Goal: Complete Application Form: Complete application form

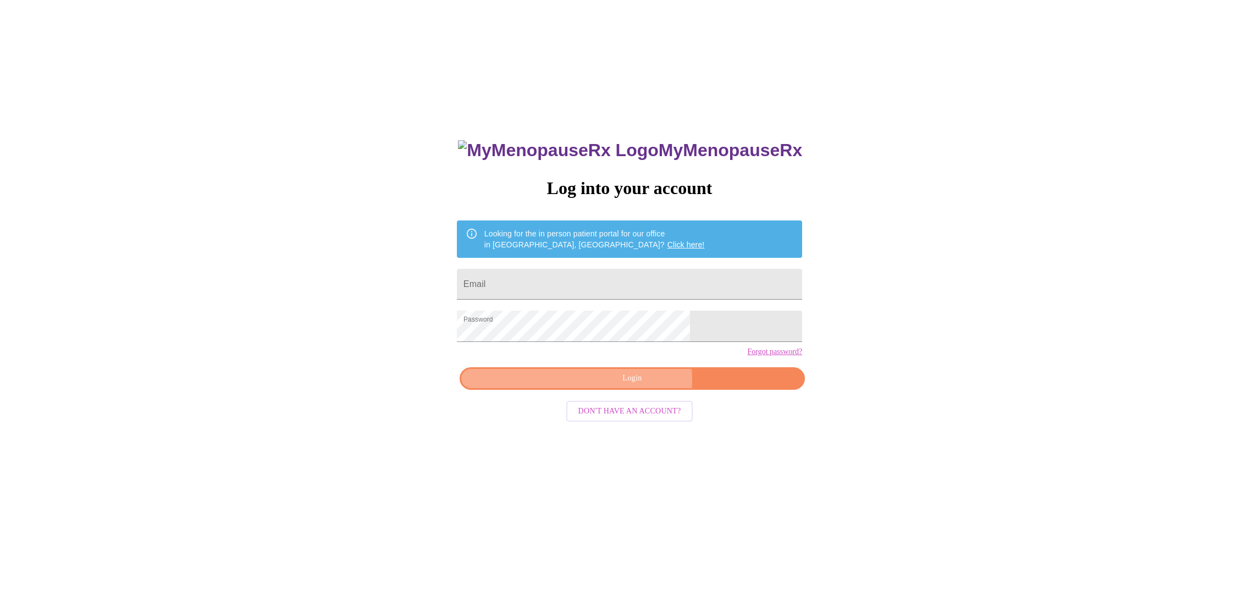
click at [623, 386] on span "Login" at bounding box center [632, 379] width 320 height 14
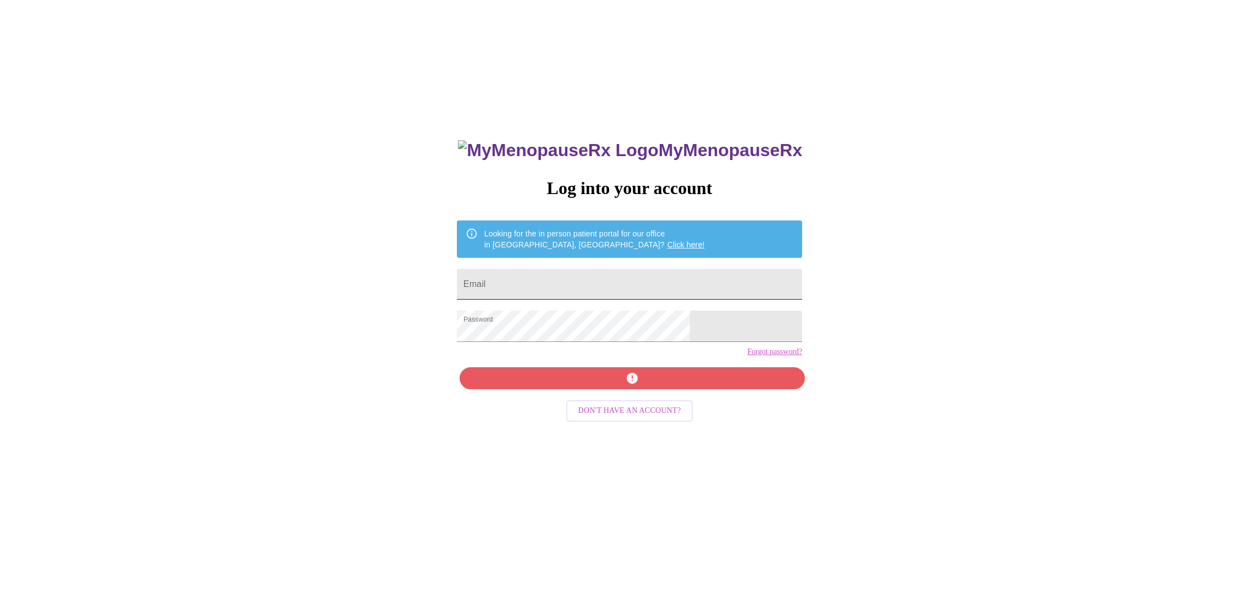
click at [550, 273] on input "Email" at bounding box center [629, 284] width 345 height 31
type input "evebowers4@gmail.com"
click at [641, 401] on div "MyMenopauseRx Log into your account Looking for the in person patient portal fo…" at bounding box center [629, 418] width 367 height 591
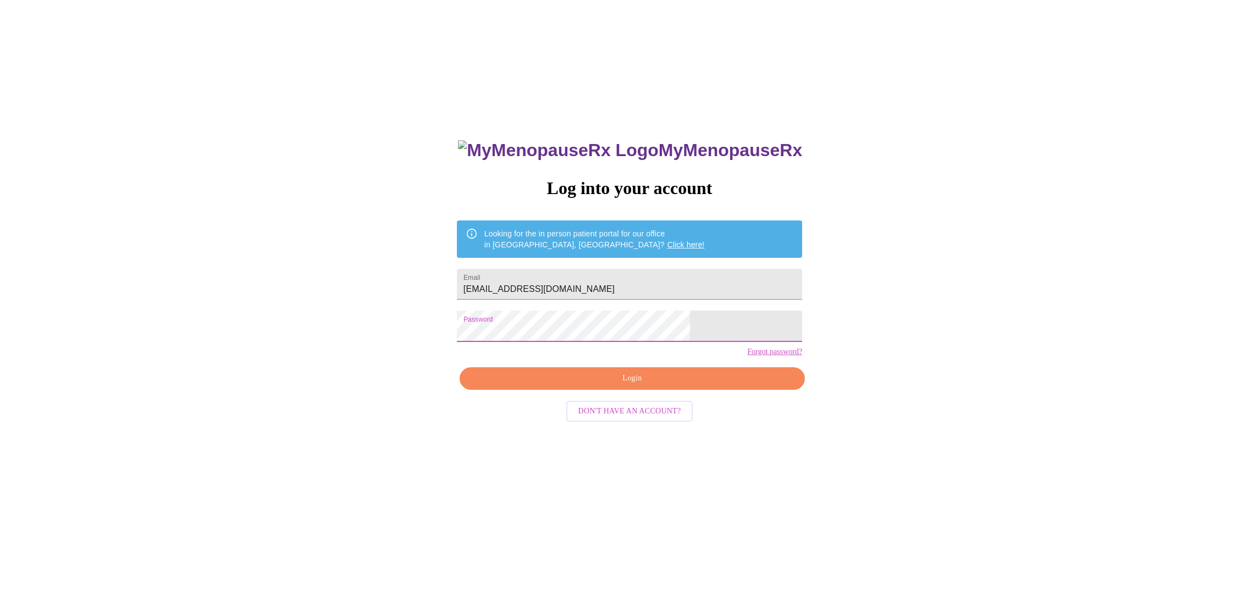
click at [850, 400] on div "MyMenopauseRx Log into your account Looking for the in person patient portal fo…" at bounding box center [629, 358] width 1251 height 709
click at [634, 386] on span "Login" at bounding box center [632, 379] width 320 height 14
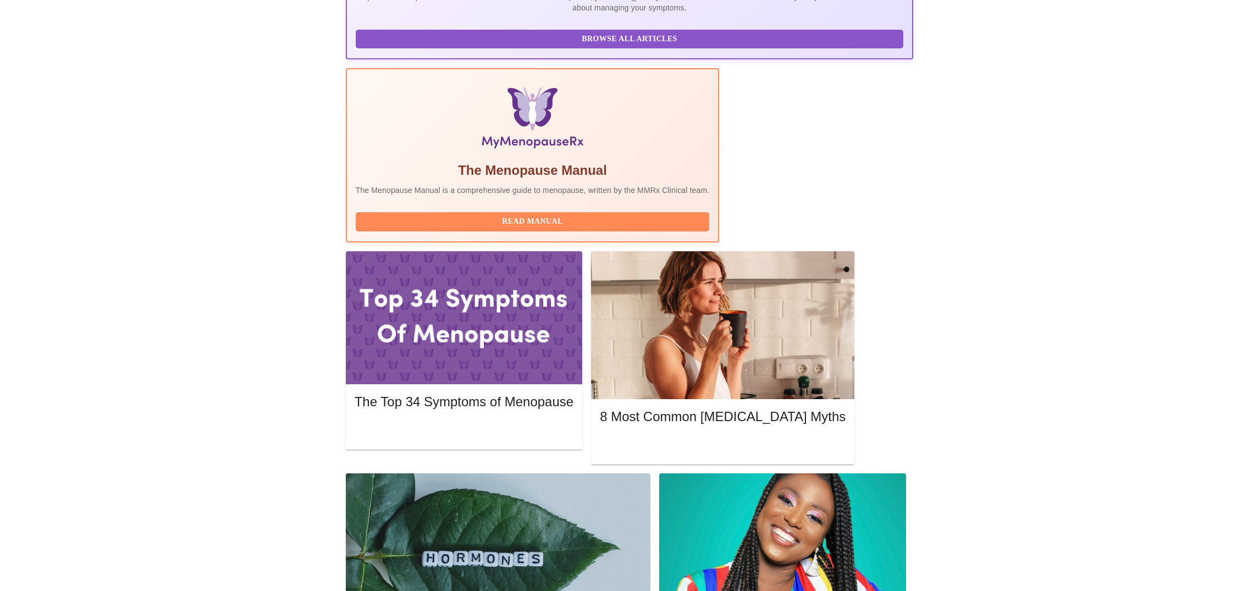
scroll to position [300, 0]
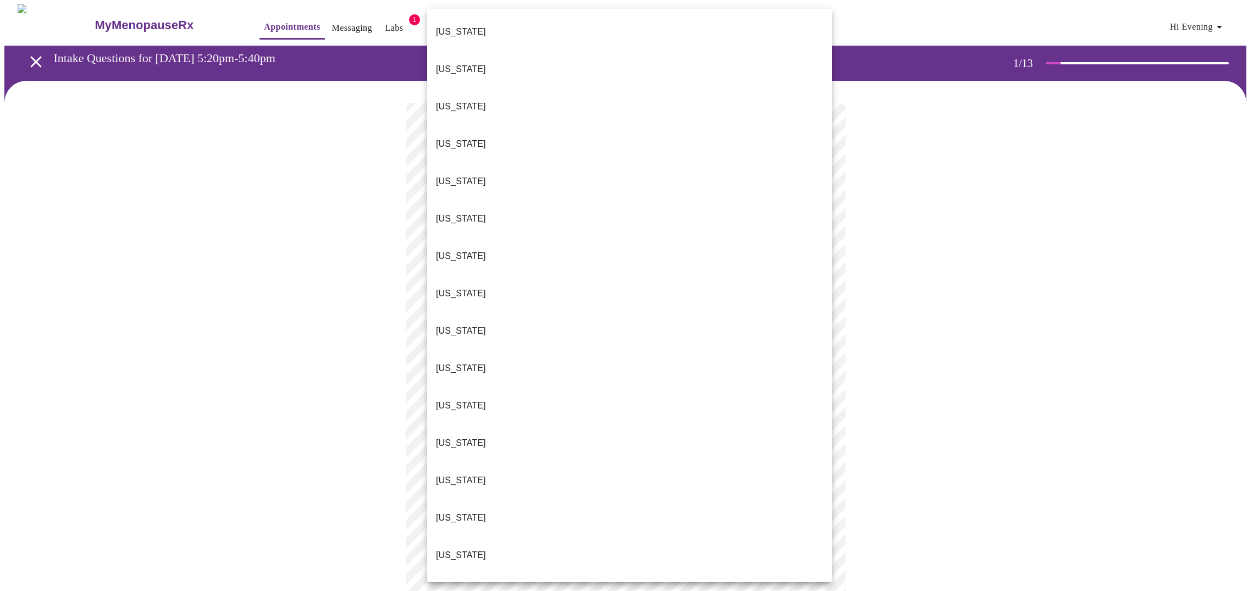
click at [597, 245] on body "MyMenopauseRx Appointments Messaging Labs 1 Uploads Medications Community Refer…" at bounding box center [629, 515] width 1251 height 1022
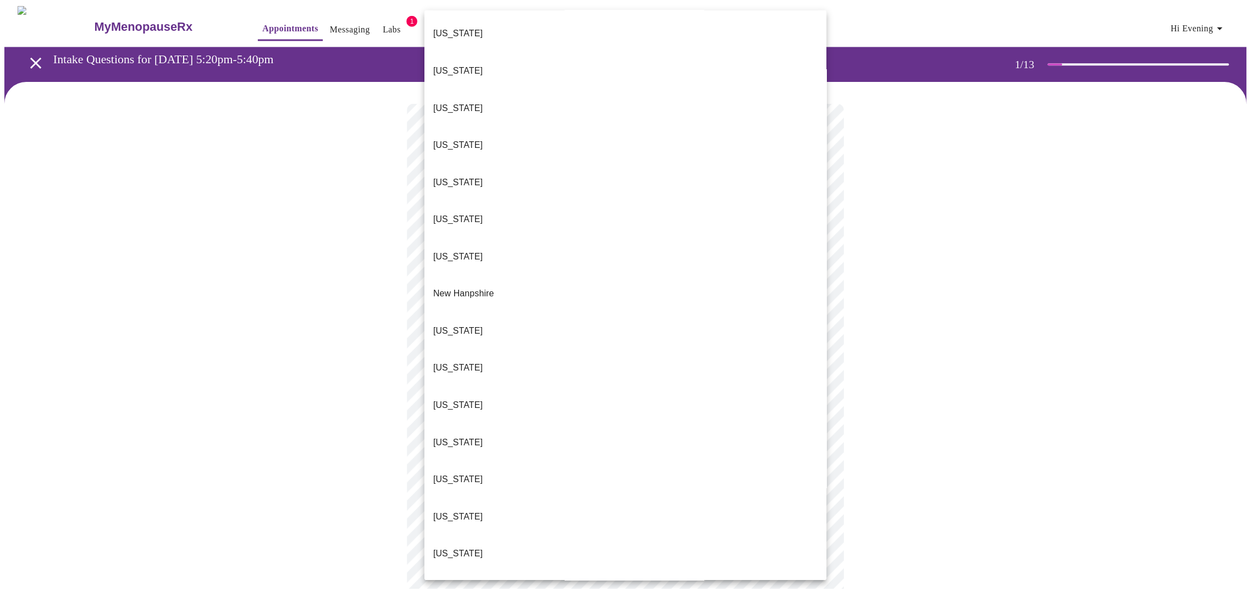
scroll to position [794, 0]
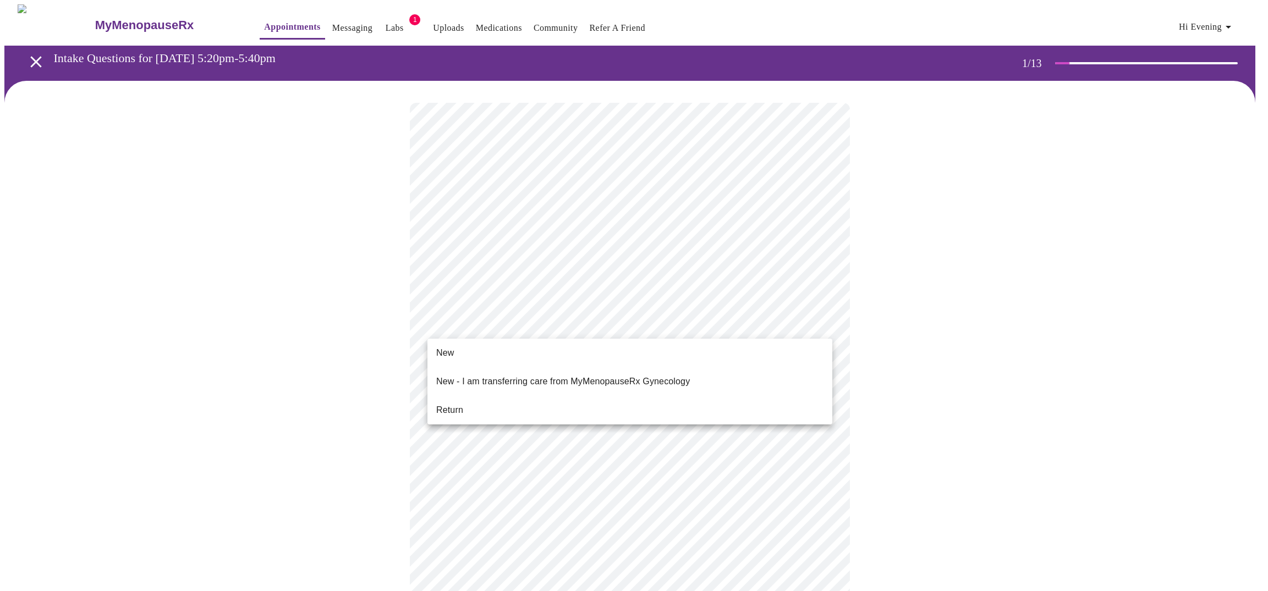
click at [537, 323] on body "MyMenopauseRx Appointments Messaging Labs 1 Uploads Medications Community Refer…" at bounding box center [633, 512] width 1259 height 1016
click at [508, 400] on li "Return" at bounding box center [629, 410] width 405 height 20
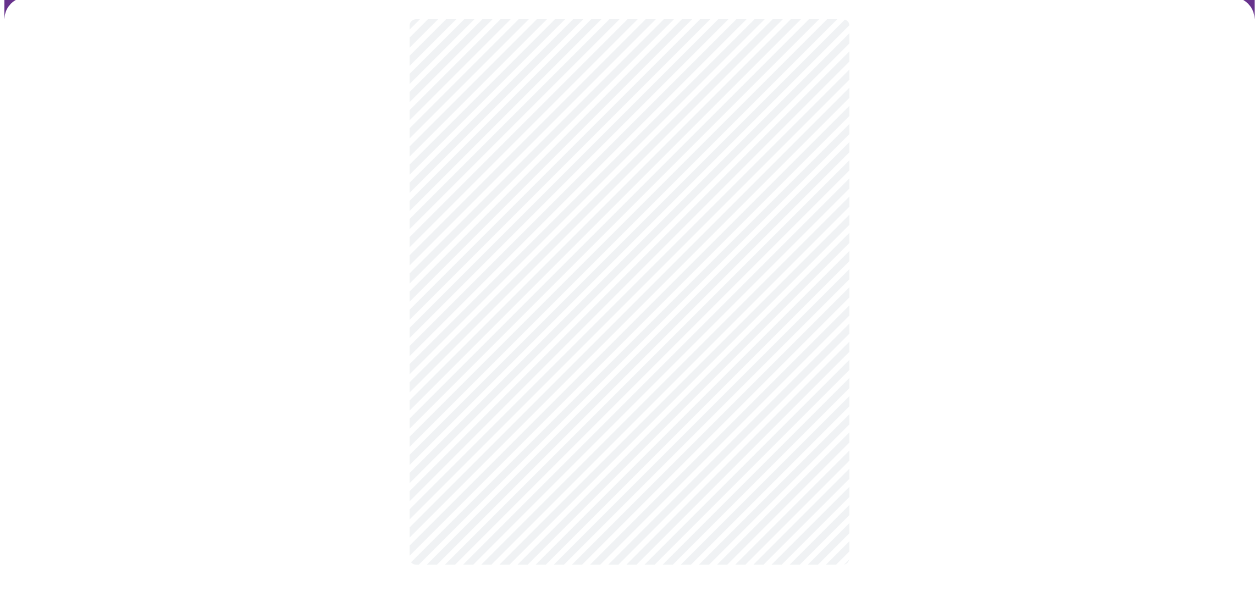
scroll to position [0, 0]
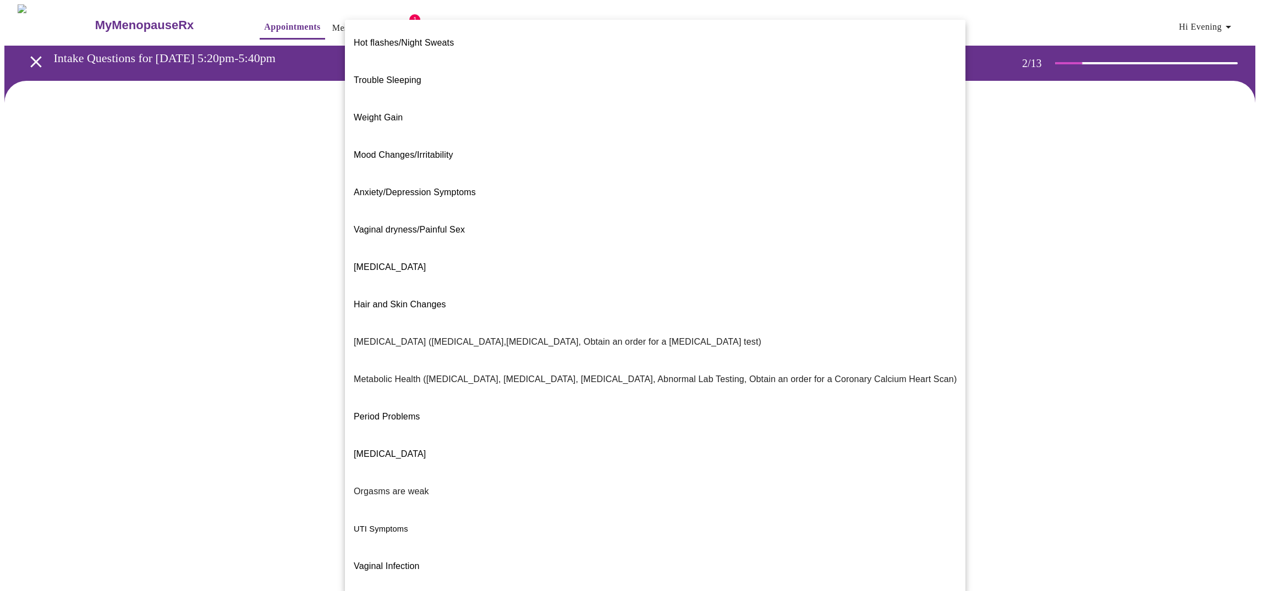
click at [614, 229] on body "MyMenopauseRx Appointments Messaging Labs 1 Uploads Medications Community Refer…" at bounding box center [633, 337] width 1259 height 666
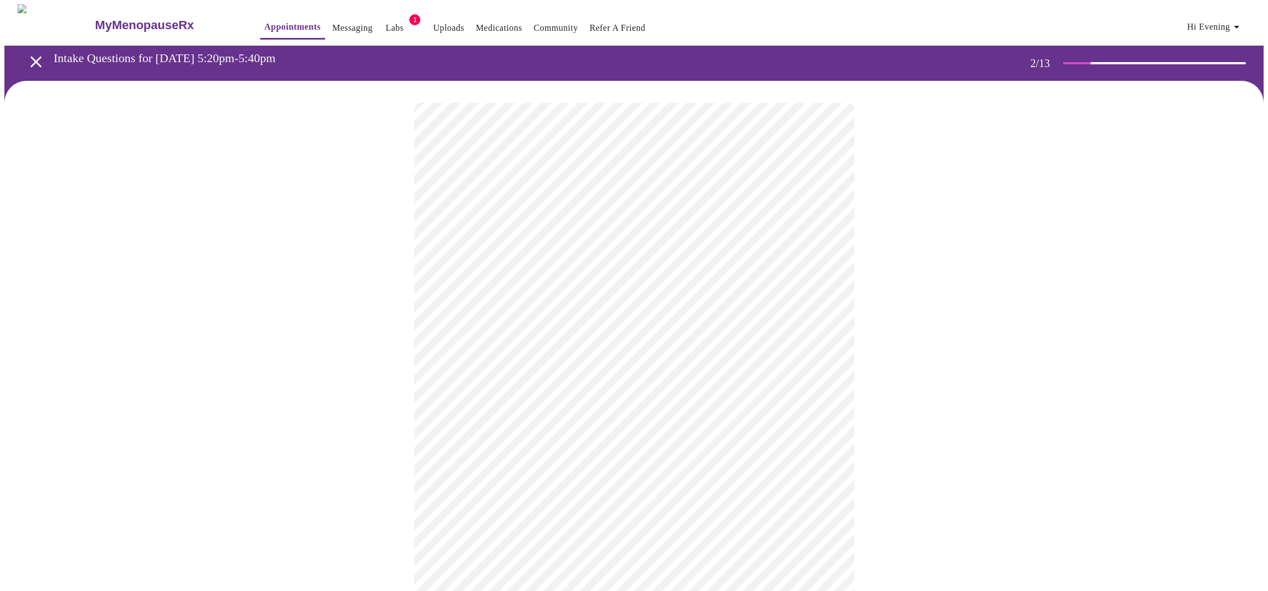
click at [573, 336] on body "MyMenopauseRx Appointments Messaging Labs 1 Uploads Medications Community Refer…" at bounding box center [633, 333] width 1259 height 659
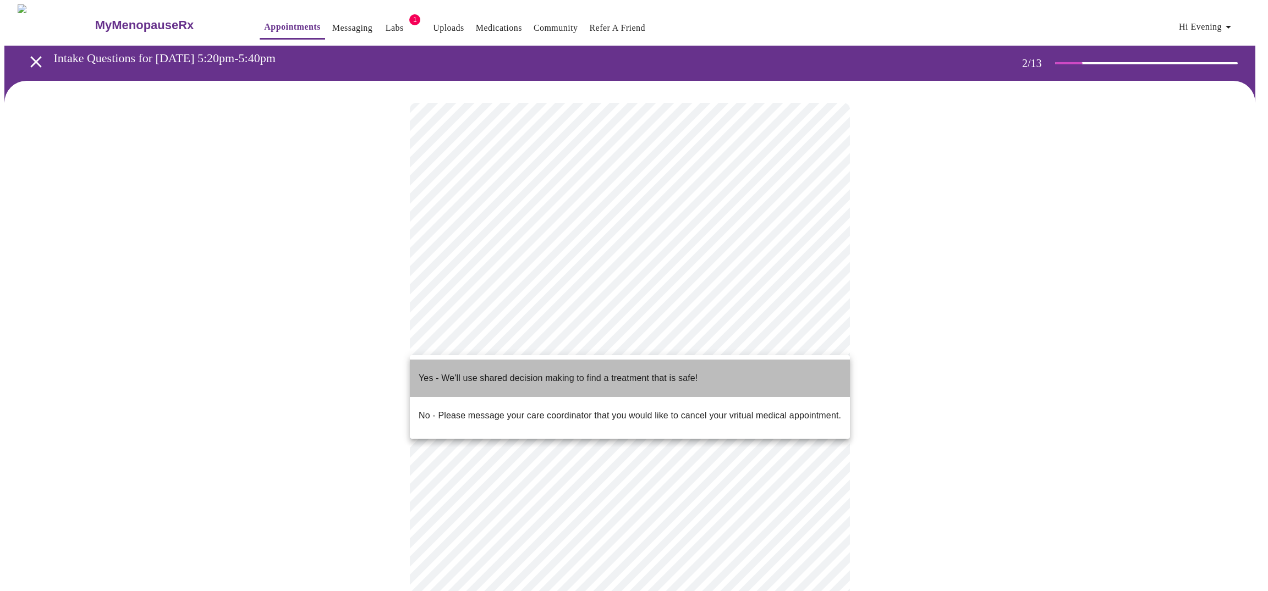
click at [556, 377] on span "Yes - We'll use shared decision making to find a treatment that is safe!" at bounding box center [558, 378] width 279 height 31
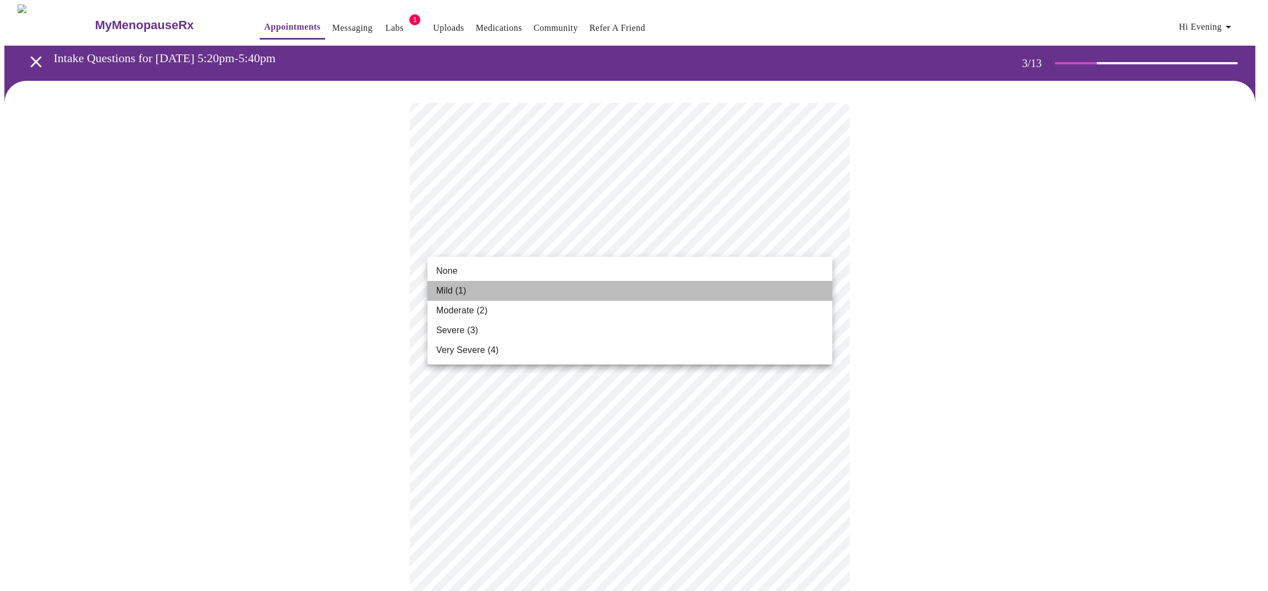
click at [593, 290] on li "Mild (1)" at bounding box center [629, 291] width 405 height 20
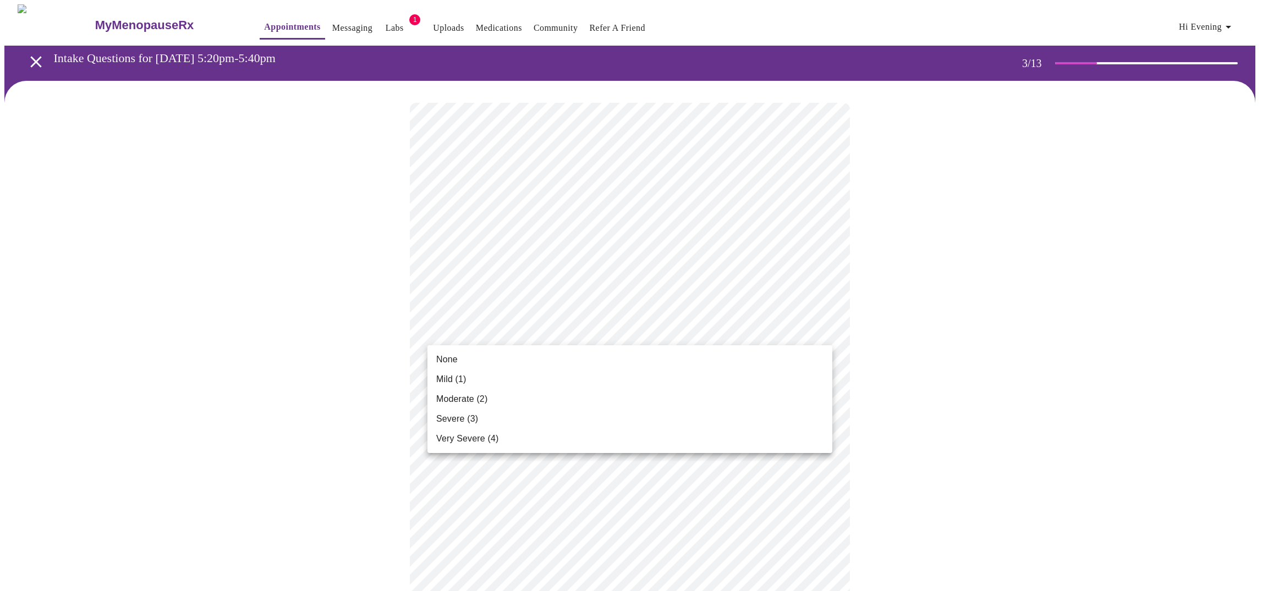
click at [576, 355] on li "None" at bounding box center [629, 360] width 405 height 20
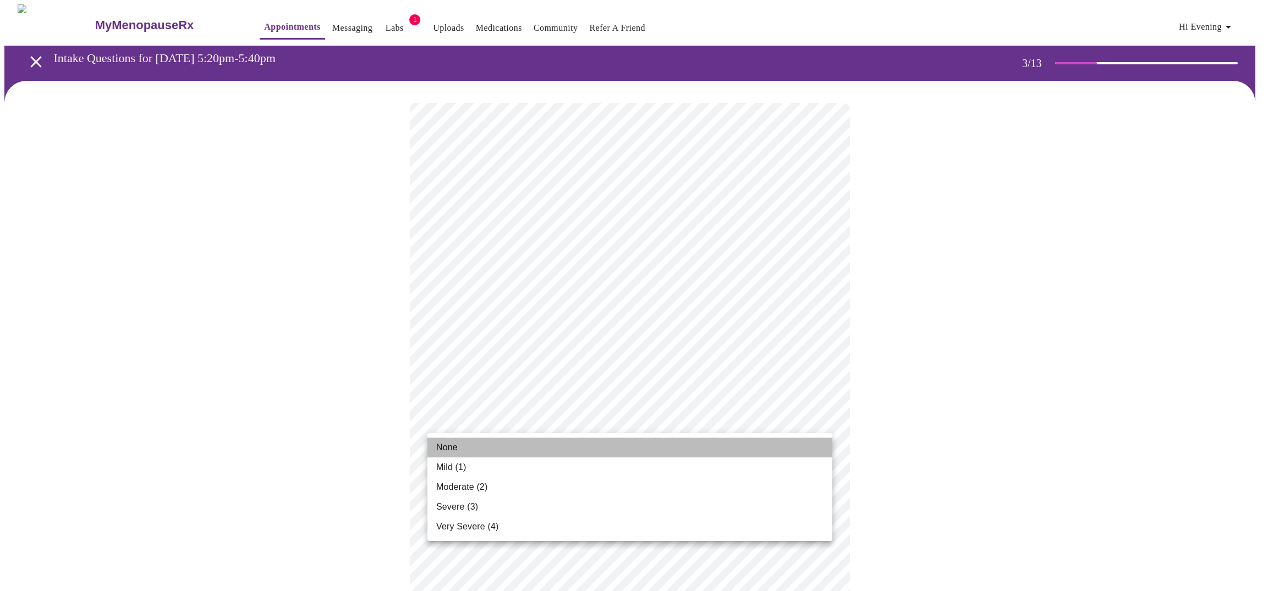
click at [585, 448] on li "None" at bounding box center [629, 448] width 405 height 20
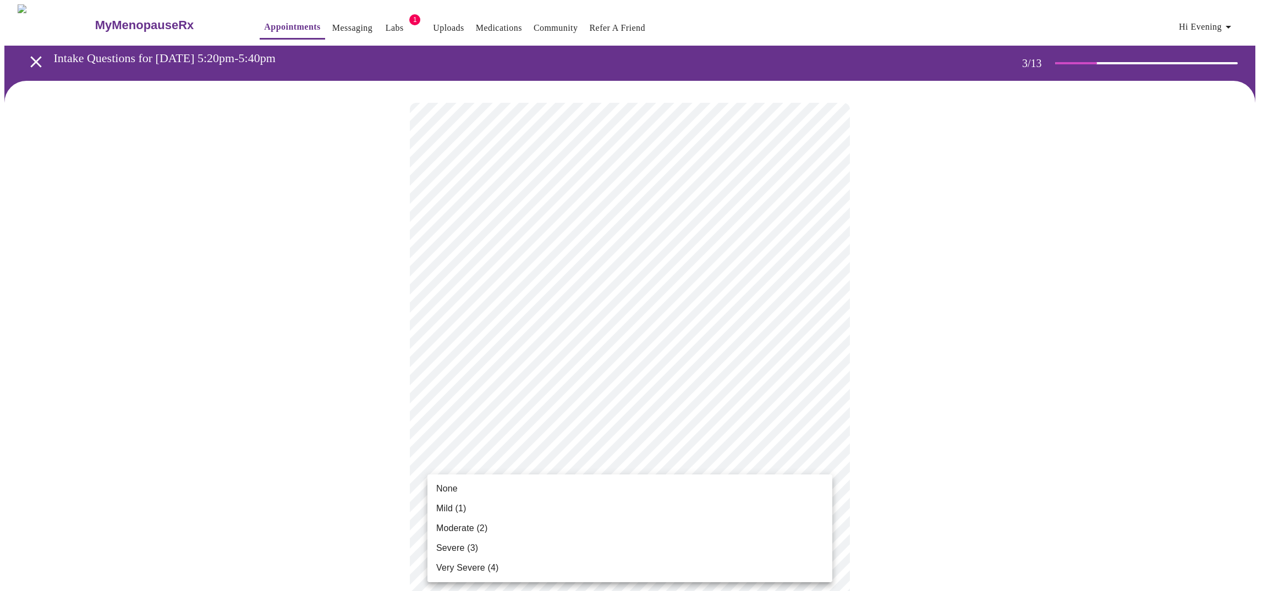
click at [645, 493] on li "None" at bounding box center [629, 489] width 405 height 20
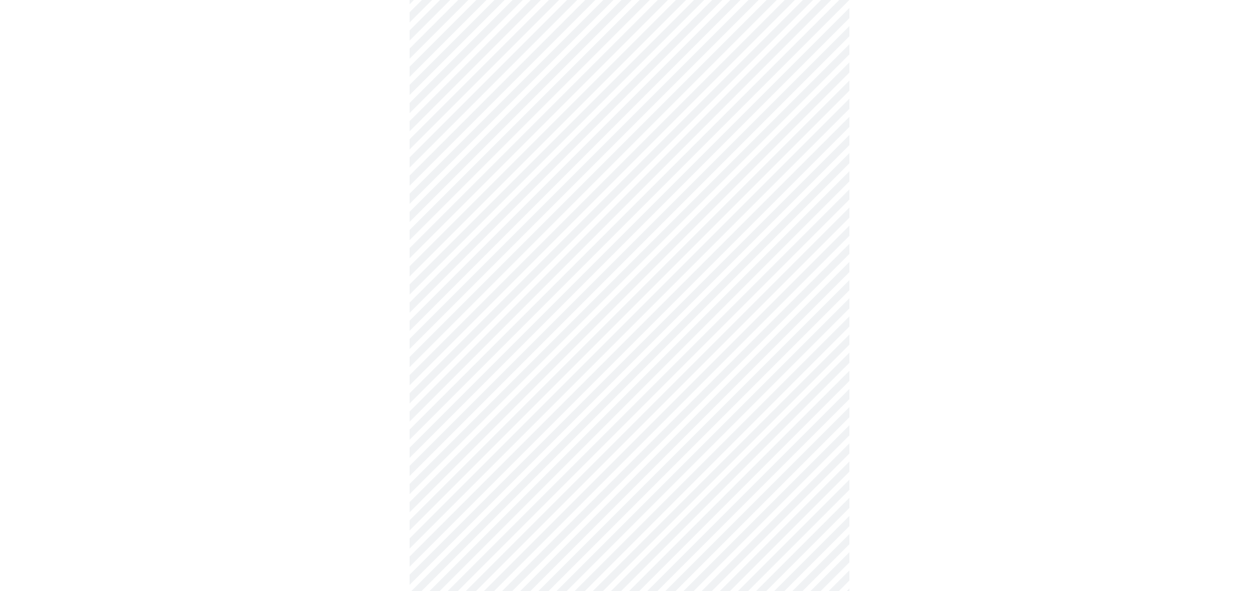
scroll to position [205, 0]
click at [551, 381] on body "MyMenopauseRx Appointments Messaging Labs 1 Uploads Medications Community Refer…" at bounding box center [629, 509] width 1251 height 1420
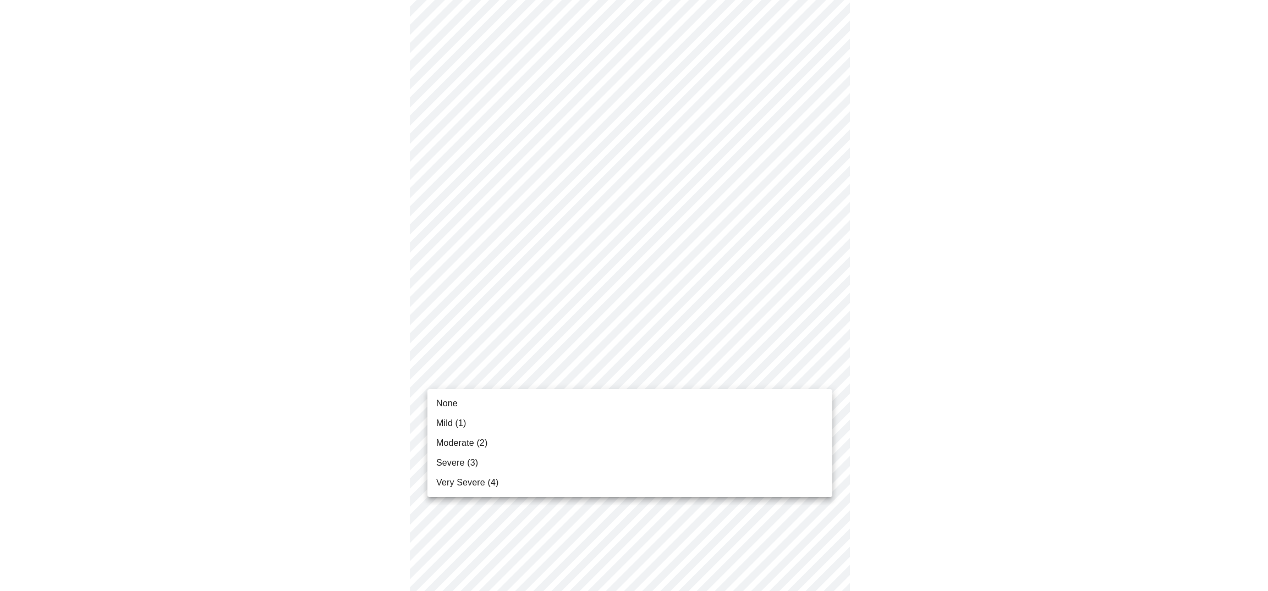
click at [537, 401] on li "None" at bounding box center [629, 404] width 405 height 20
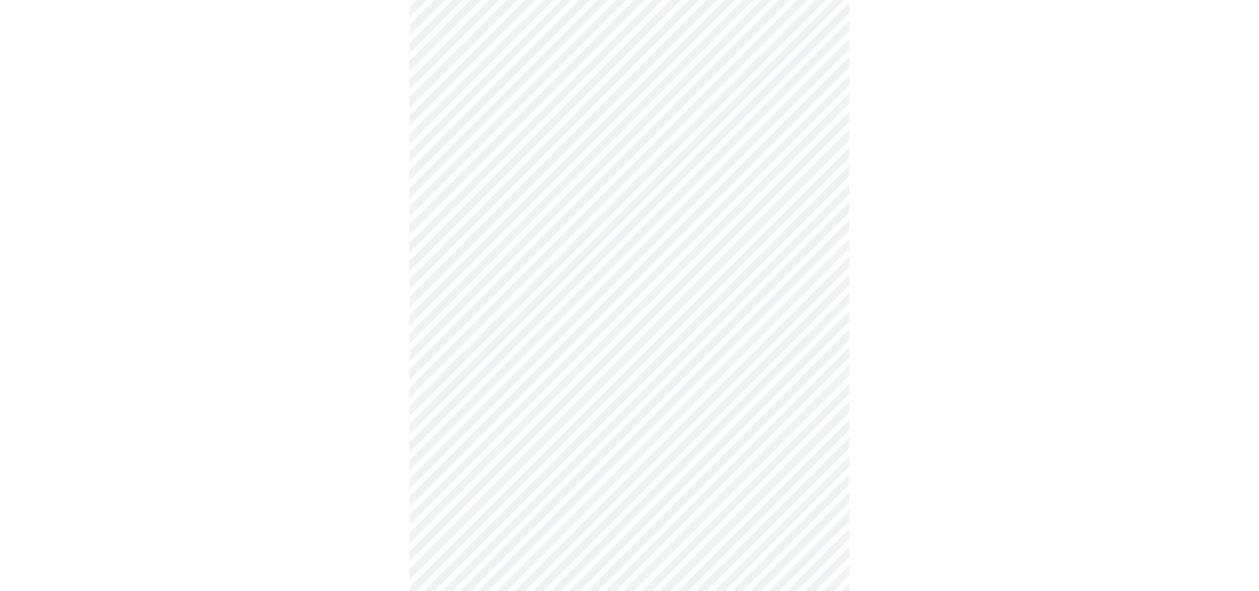
click at [559, 450] on body "MyMenopauseRx Appointments Messaging Labs 1 Uploads Medications Community Refer…" at bounding box center [629, 501] width 1251 height 1405
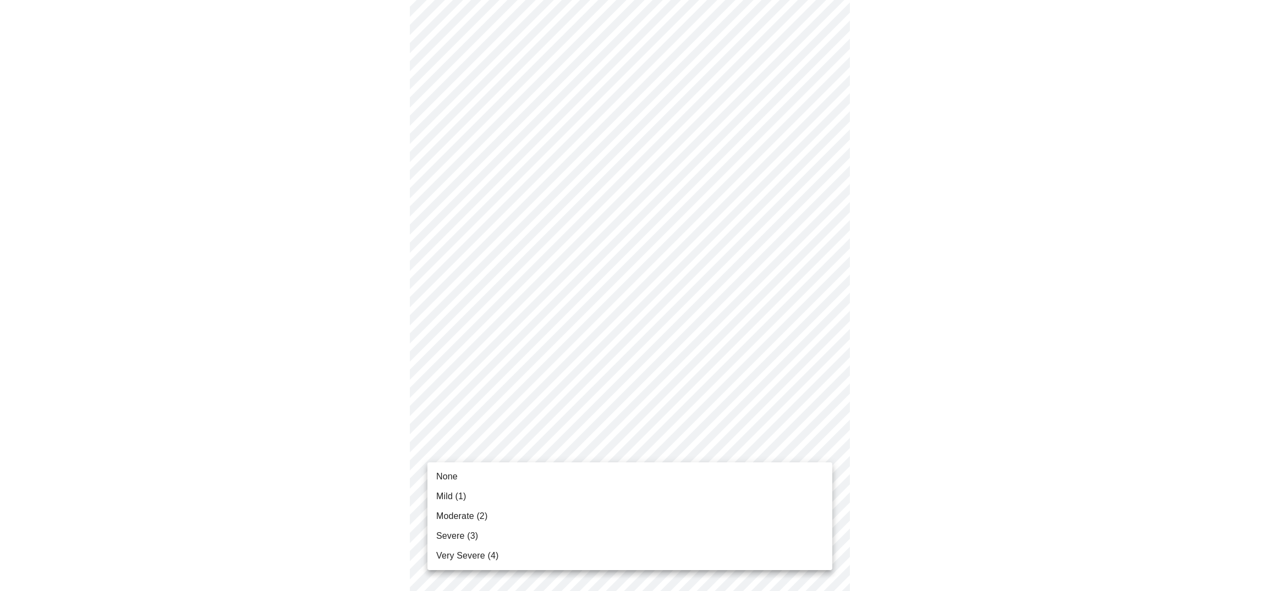
drag, startPoint x: 523, startPoint y: 473, endPoint x: 532, endPoint y: 472, distance: 9.4
click at [523, 473] on li "None" at bounding box center [629, 477] width 405 height 20
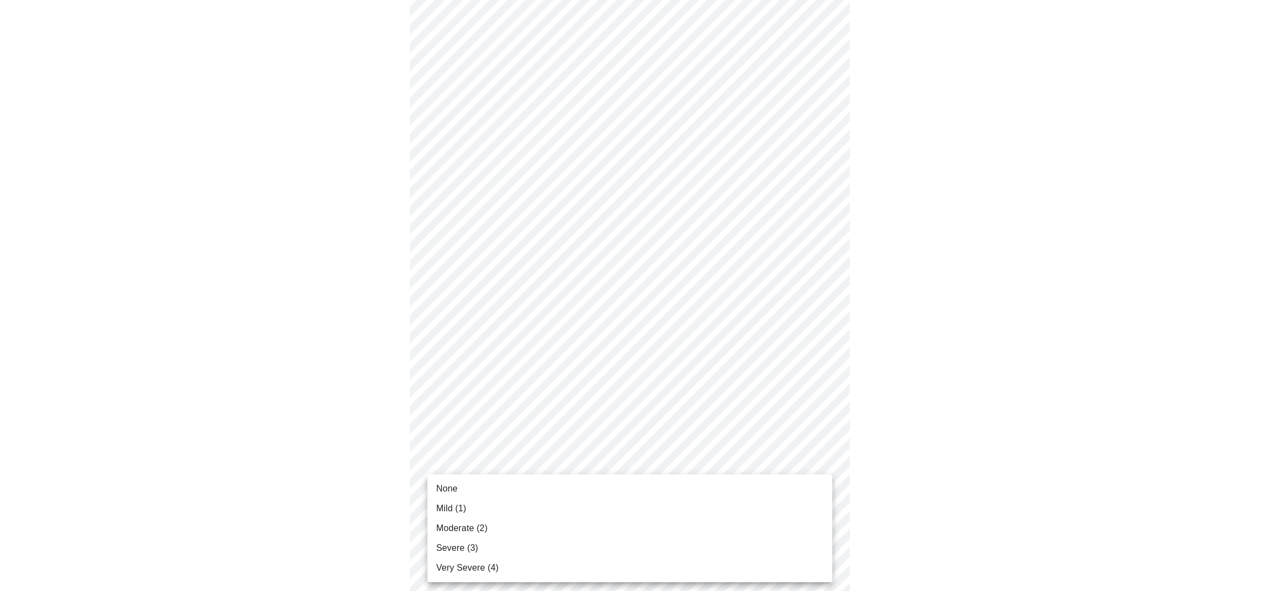
click at [552, 538] on body "MyMenopauseRx Appointments Messaging Labs 1 Uploads Medications Community Refer…" at bounding box center [633, 493] width 1259 height 1389
click at [515, 489] on li "None" at bounding box center [629, 489] width 405 height 20
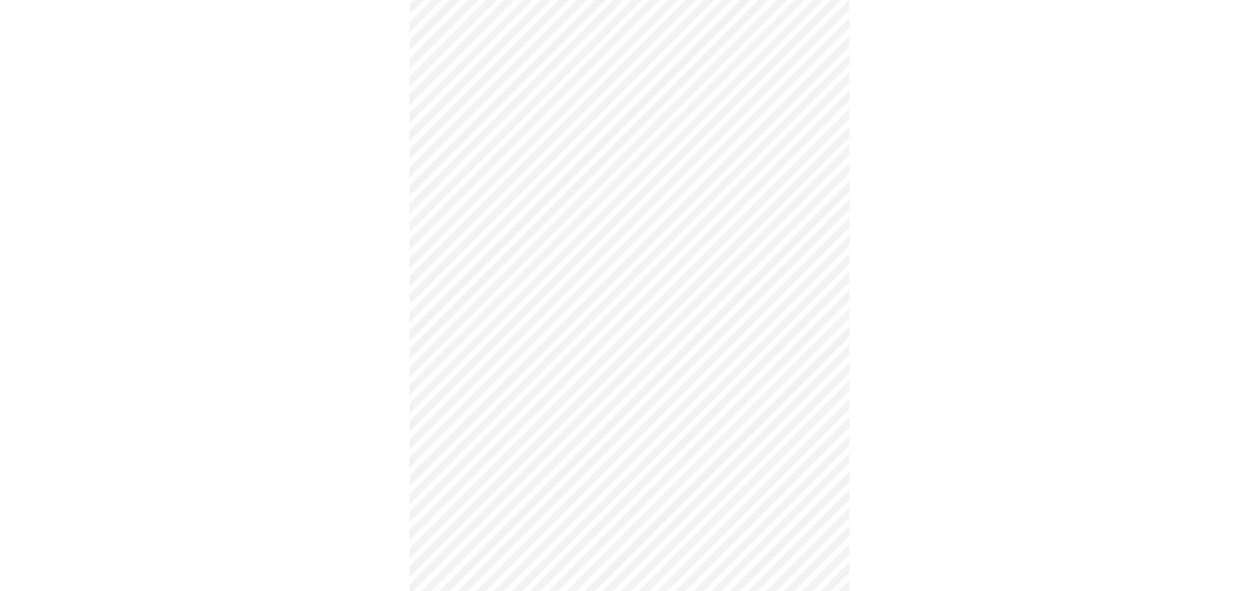
scroll to position [431, 0]
click at [495, 405] on body "MyMenopauseRx Appointments Messaging Labs 1 Uploads Medications Community Refer…" at bounding box center [629, 261] width 1251 height 1374
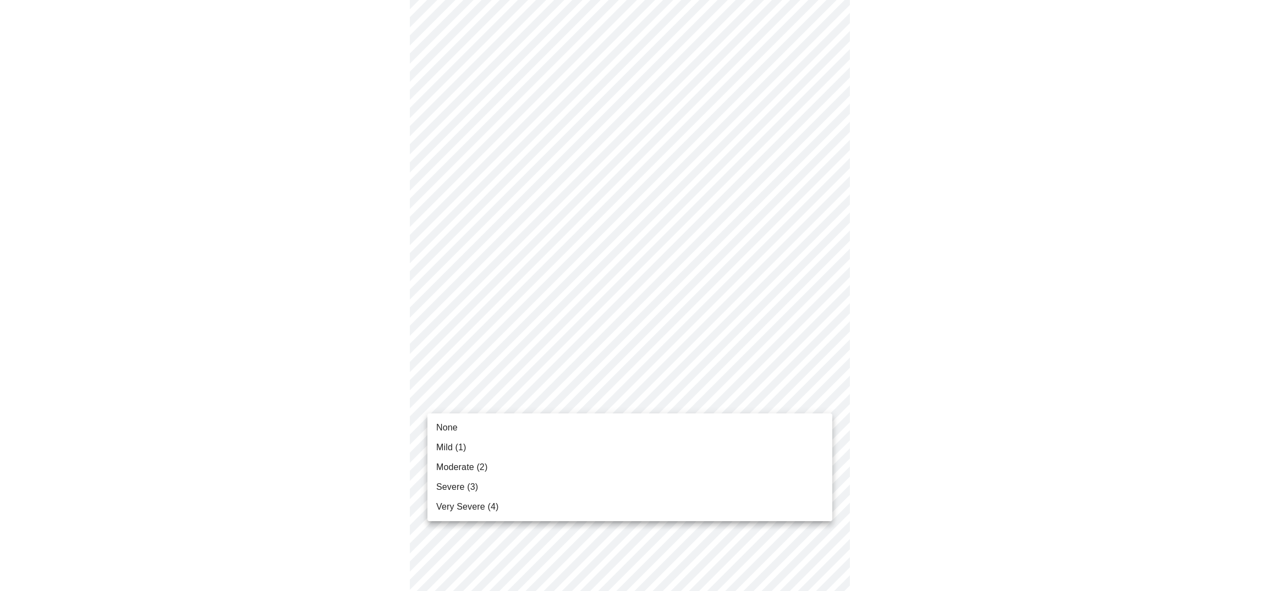
click at [487, 423] on li "None" at bounding box center [629, 428] width 405 height 20
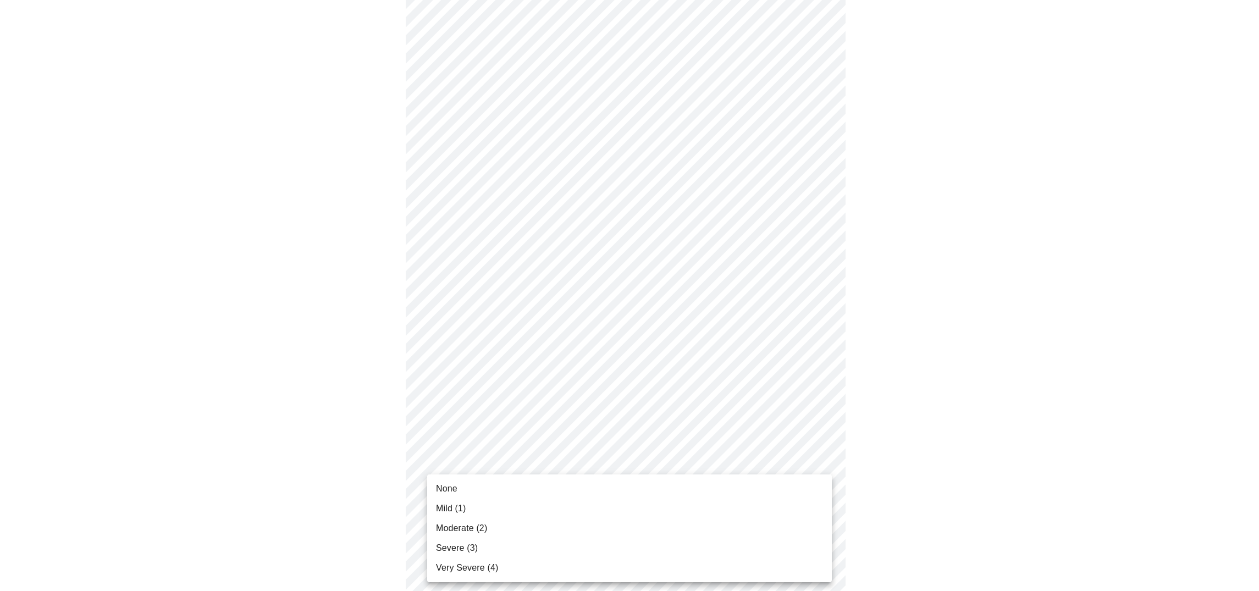
click at [507, 485] on body "MyMenopauseRx Appointments Messaging Labs 1 Uploads Medications Community Refer…" at bounding box center [629, 253] width 1251 height 1358
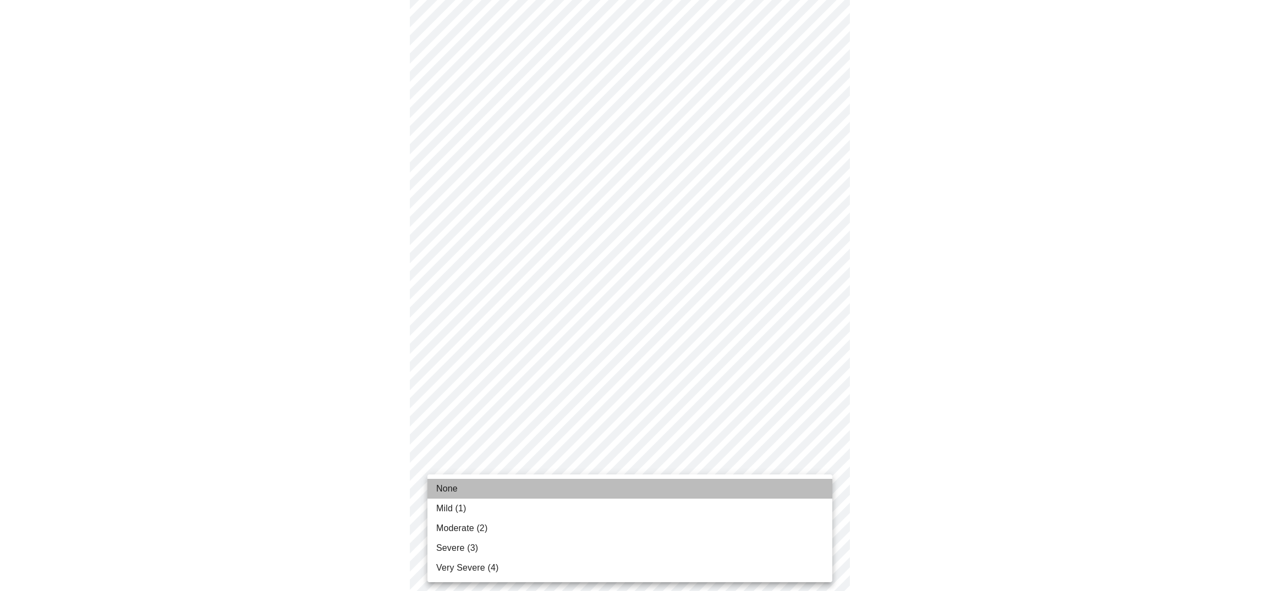
click at [499, 489] on li "None" at bounding box center [629, 489] width 405 height 20
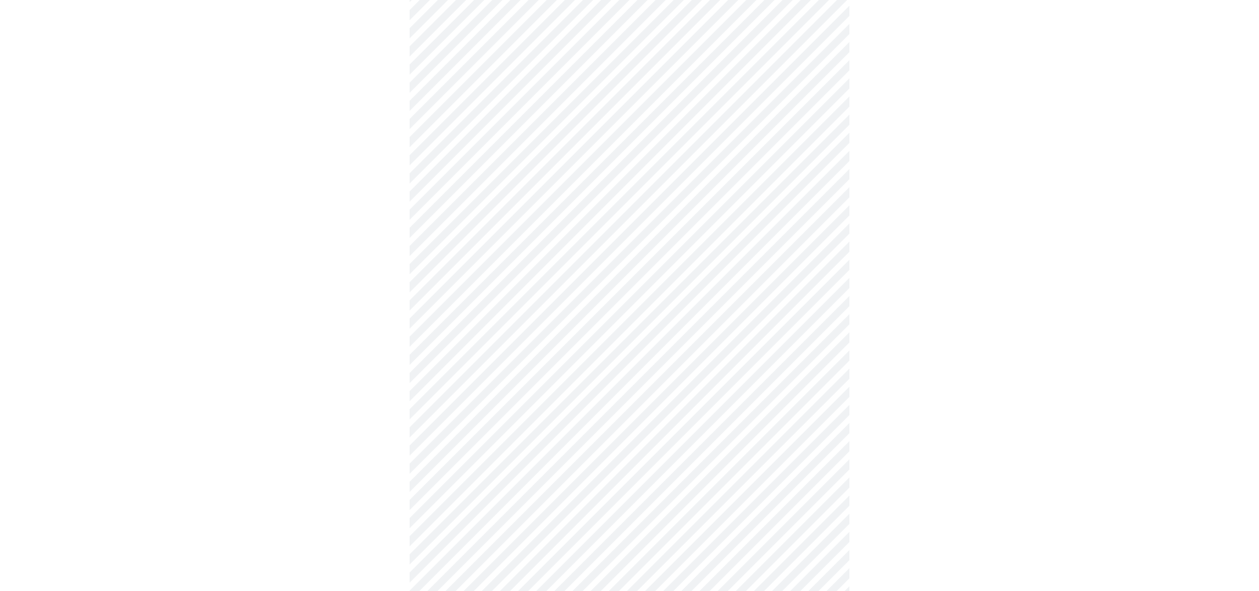
scroll to position [215, 0]
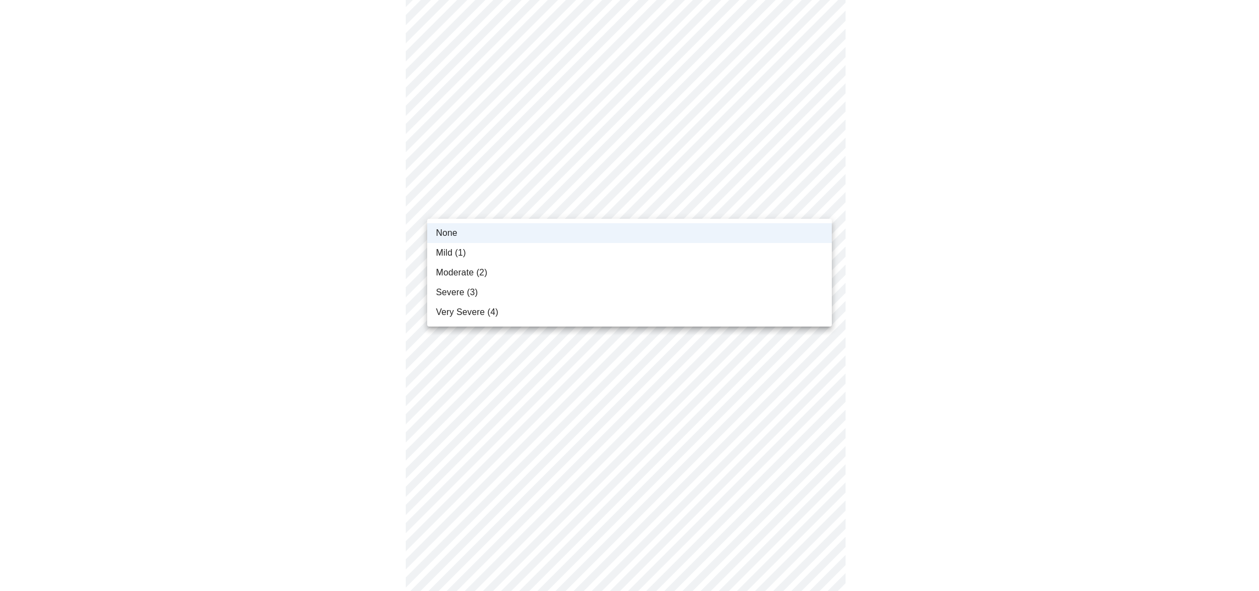
click at [559, 211] on body "MyMenopauseRx Appointments Messaging Labs 1 Uploads Medications Community Refer…" at bounding box center [629, 460] width 1251 height 1343
click at [540, 251] on li "Mild (1)" at bounding box center [629, 253] width 405 height 20
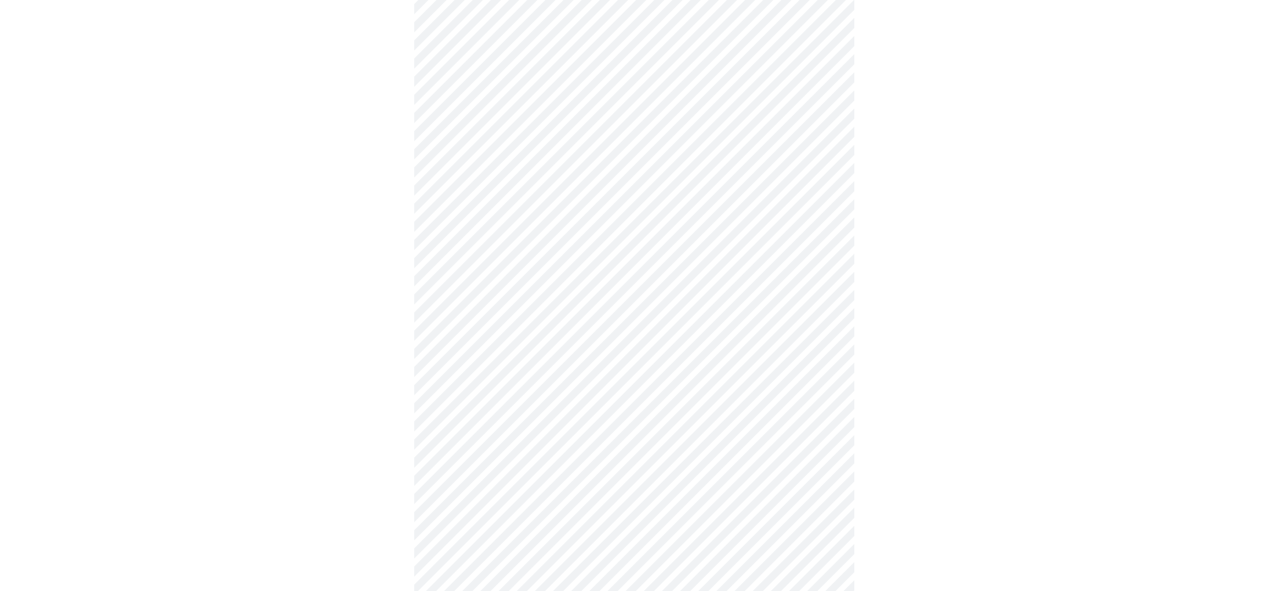
scroll to position [726, 0]
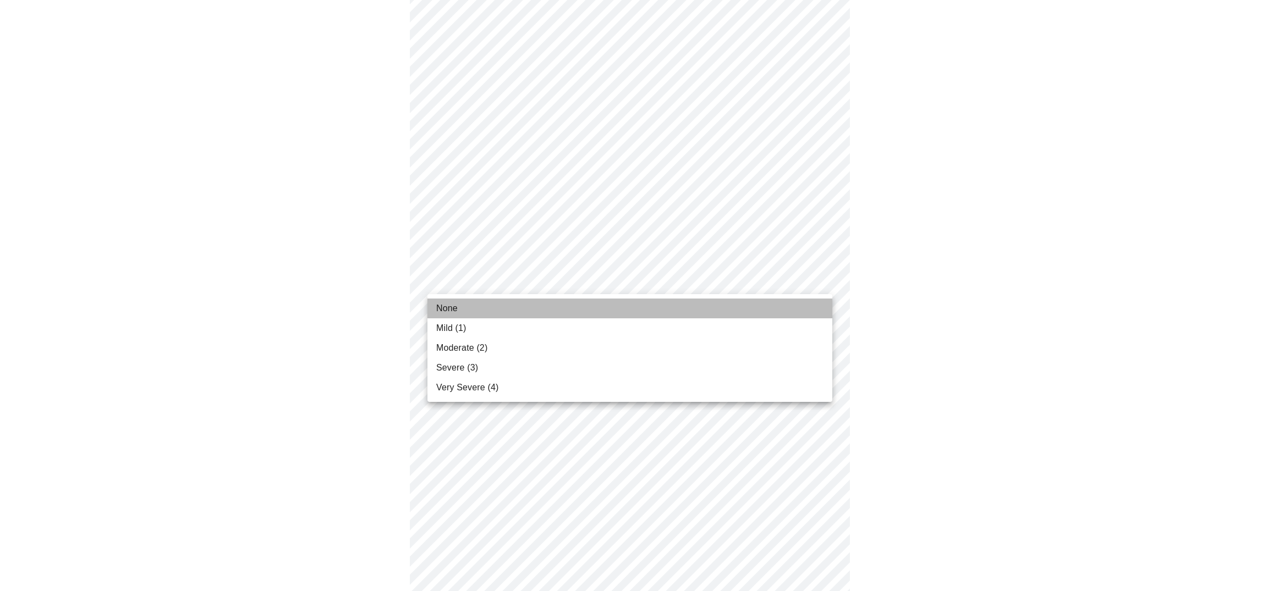
click at [617, 303] on li "None" at bounding box center [629, 309] width 405 height 20
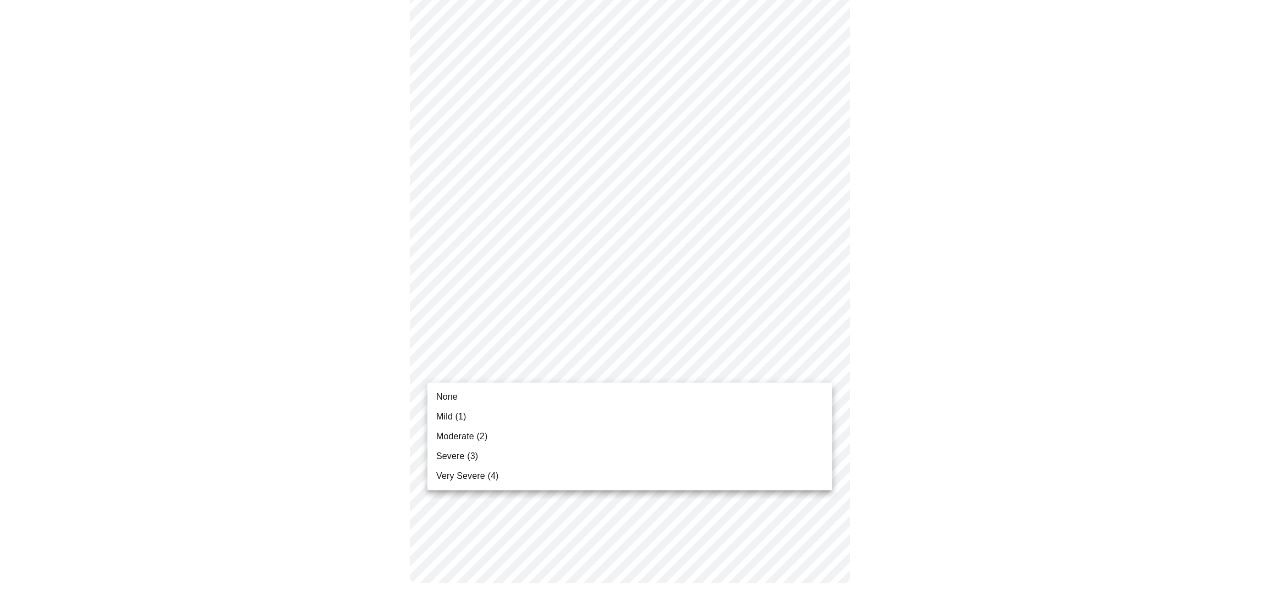
click at [568, 389] on li "None" at bounding box center [629, 397] width 405 height 20
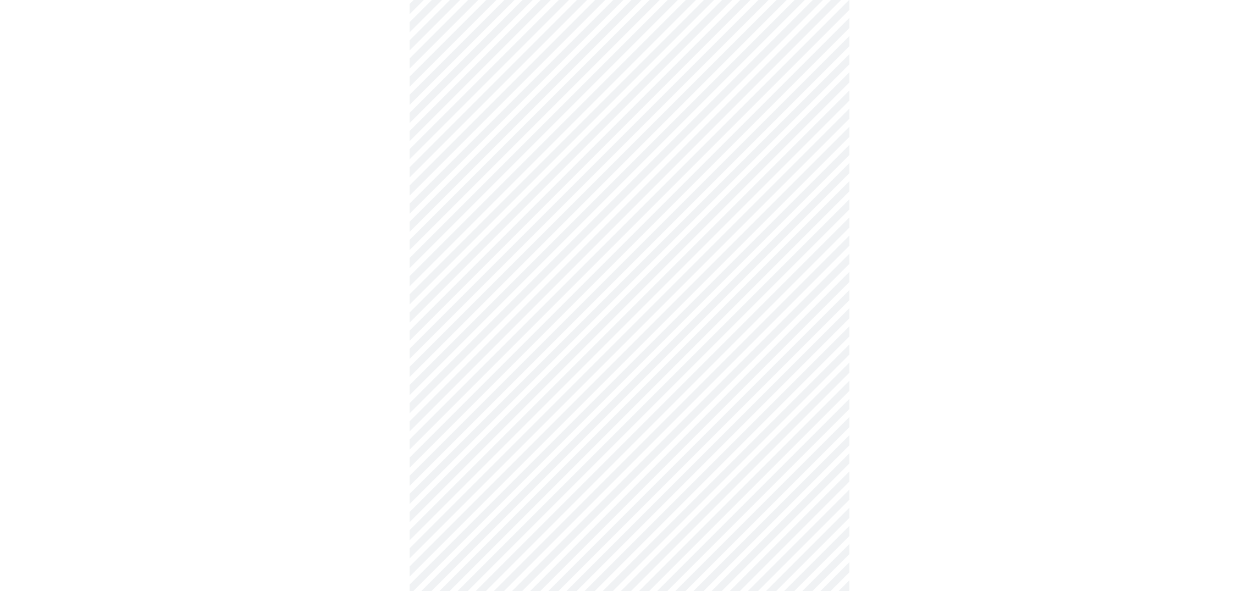
scroll to position [469, 0]
click at [603, 211] on body "MyMenopauseRx Appointments Messaging Labs 1 Uploads Medications Community Refer…" at bounding box center [629, 86] width 1251 height 1102
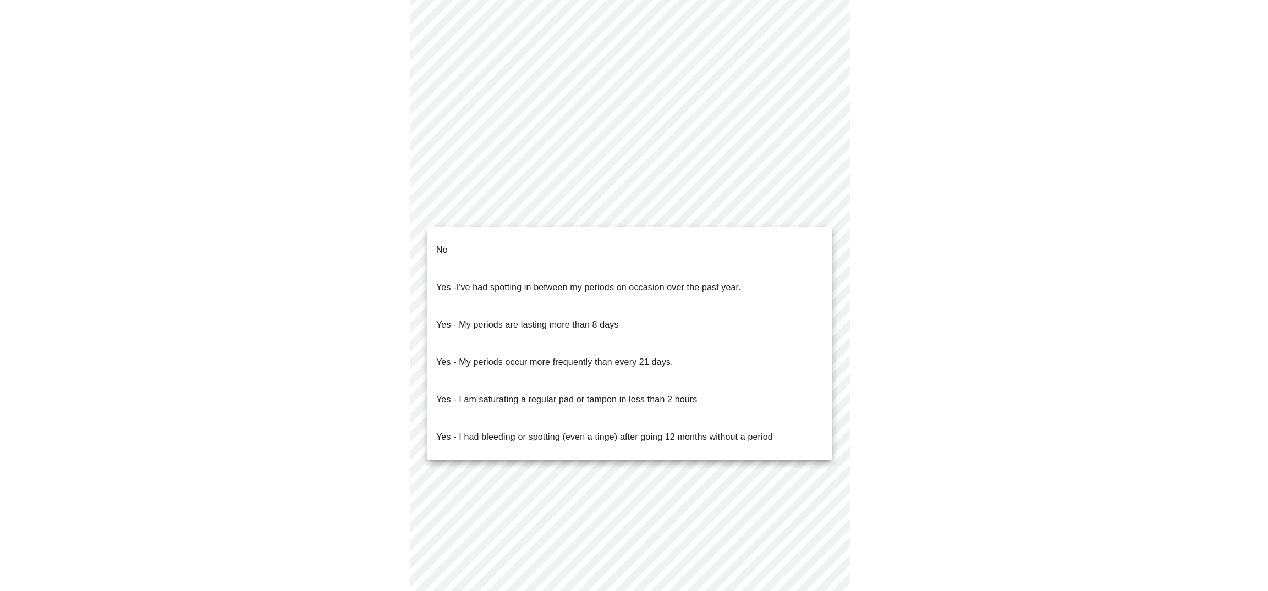
click at [573, 247] on li "No" at bounding box center [629, 250] width 405 height 37
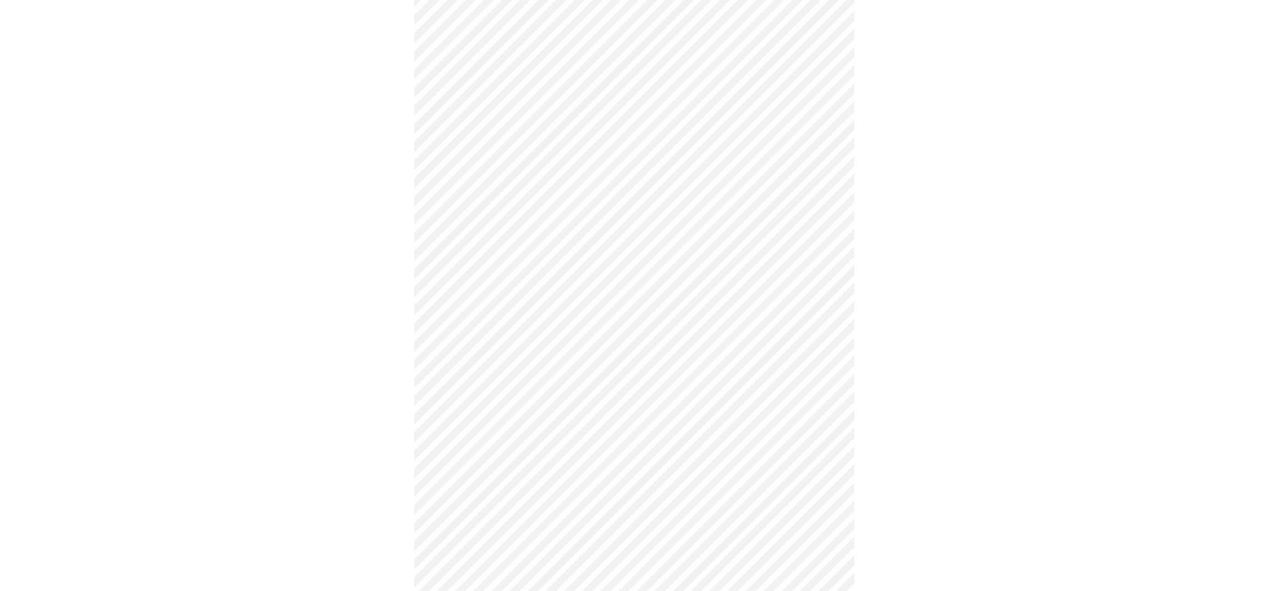
click at [592, 297] on body "MyMenopauseRx Appointments Messaging Labs 1 Uploads Medications Community Refer…" at bounding box center [633, 83] width 1259 height 1096
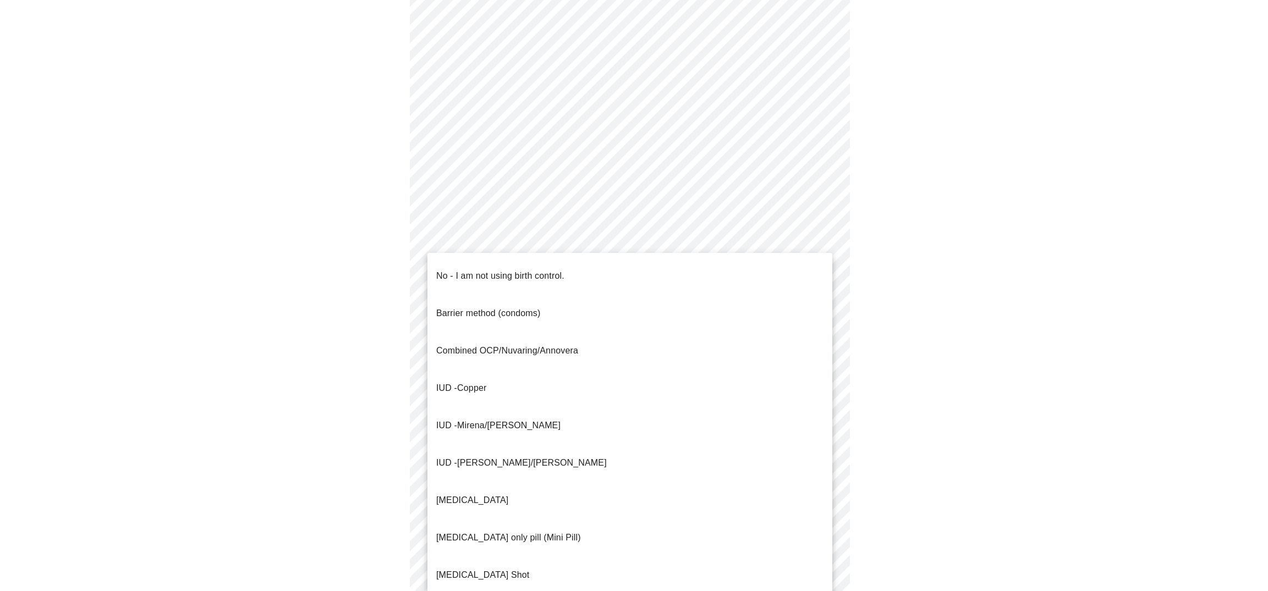
click at [577, 267] on li "No - I am not using birth control." at bounding box center [629, 275] width 405 height 37
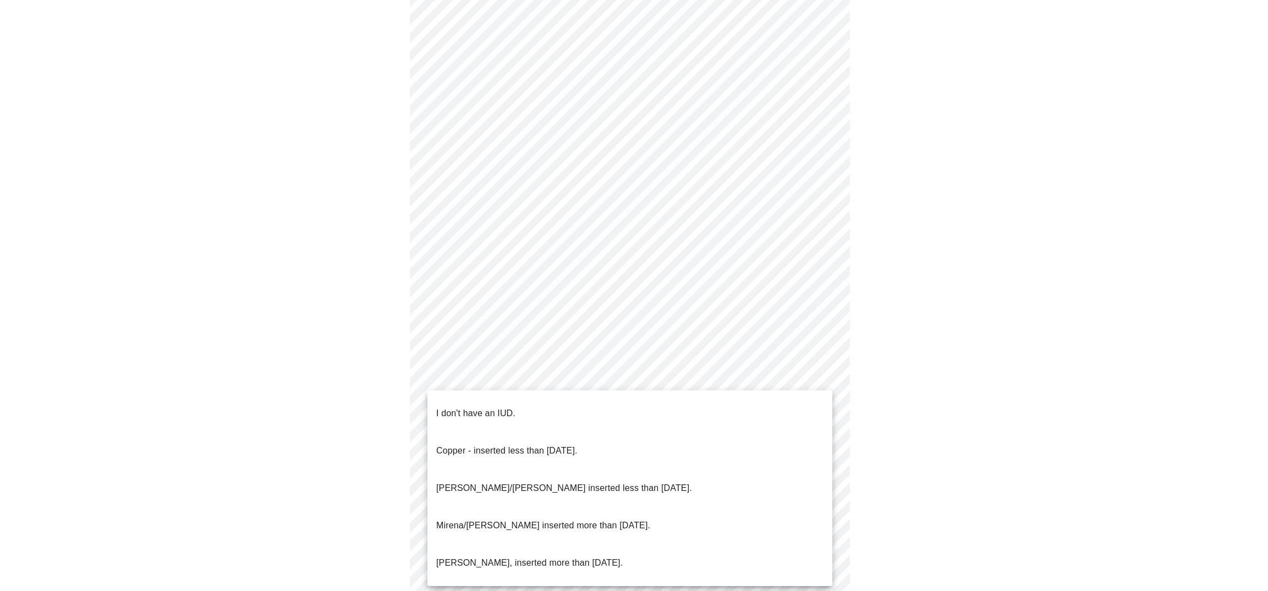
click at [598, 371] on body "MyMenopauseRx Appointments Messaging Labs 1 Uploads Medications Community Refer…" at bounding box center [633, 79] width 1259 height 1089
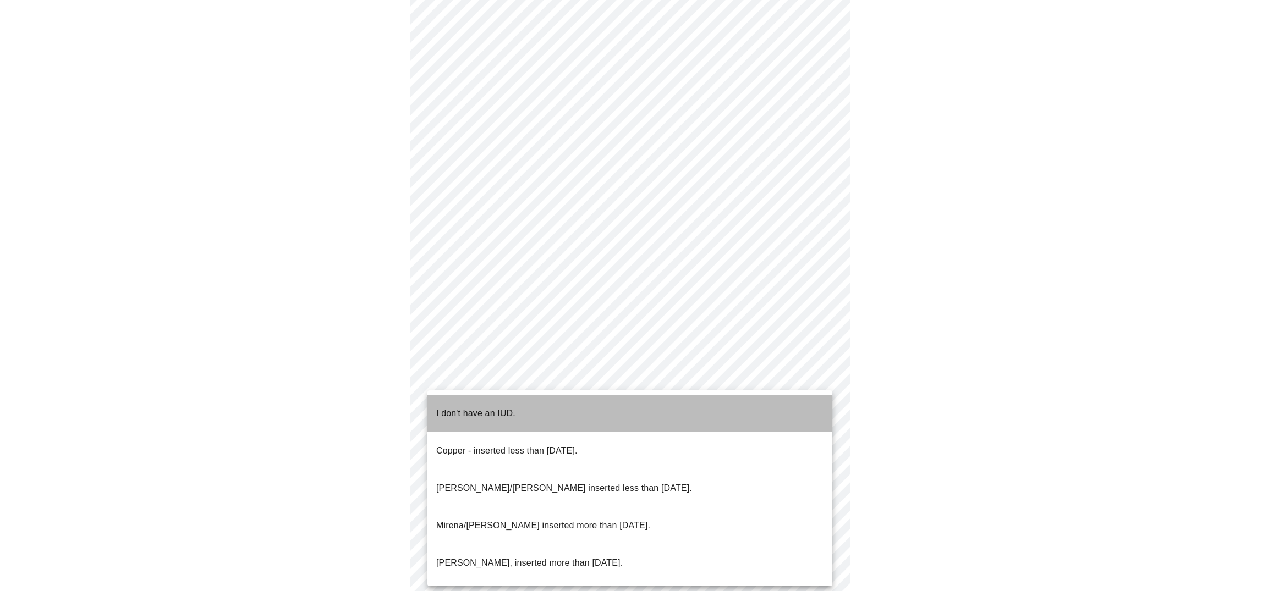
click at [577, 401] on li "I don't have an IUD." at bounding box center [629, 413] width 405 height 37
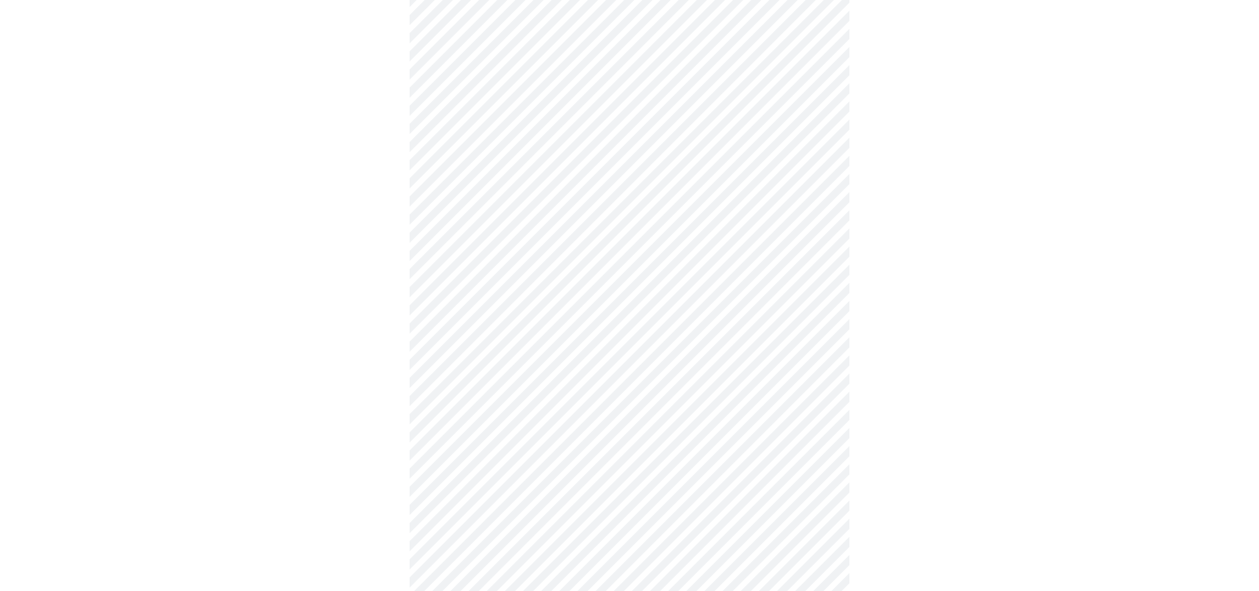
click at [566, 458] on body "MyMenopauseRx Appointments Messaging Labs 1 Uploads Medications Community Refer…" at bounding box center [629, 76] width 1251 height 1082
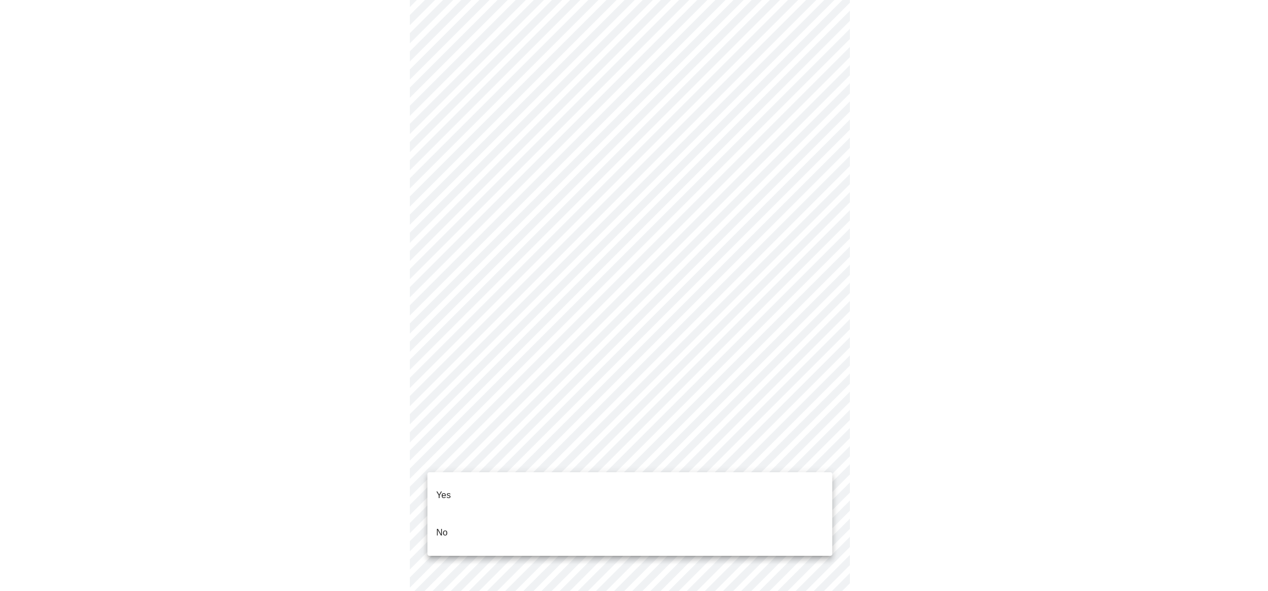
click at [556, 486] on li "Yes" at bounding box center [629, 495] width 405 height 37
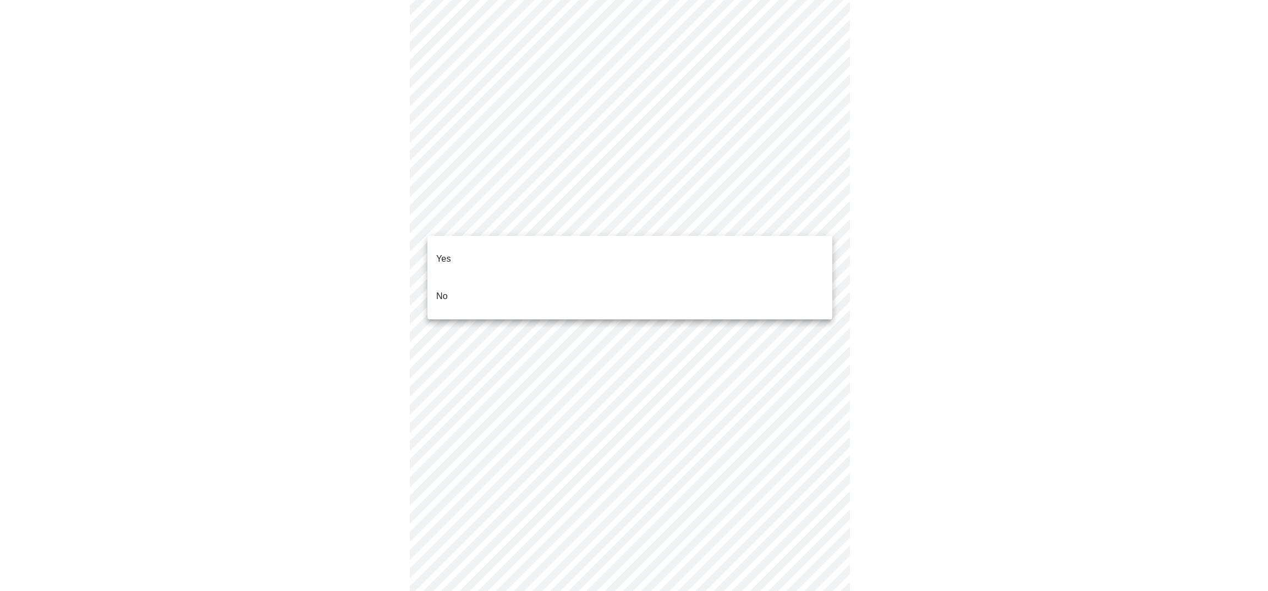
click at [546, 278] on li "No" at bounding box center [629, 296] width 405 height 37
